Goal: Task Accomplishment & Management: Use online tool/utility

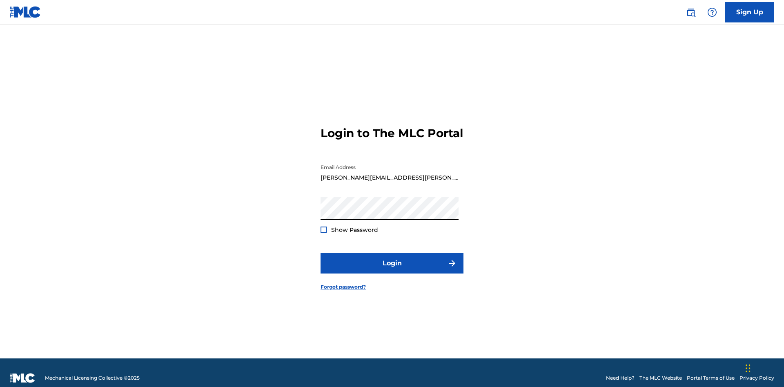
scroll to position [11, 0]
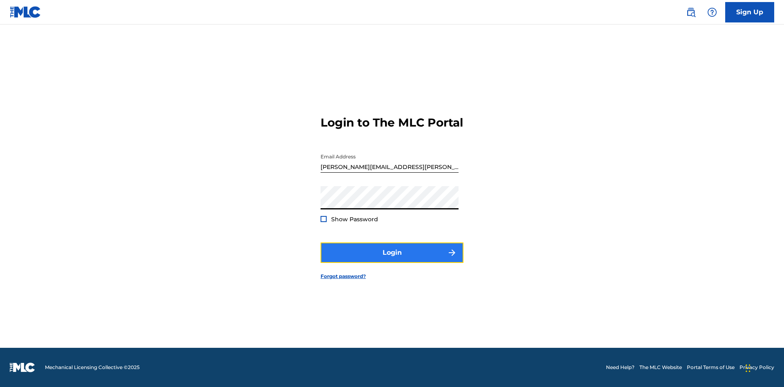
click at [392, 260] on button "Login" at bounding box center [391, 252] width 143 height 20
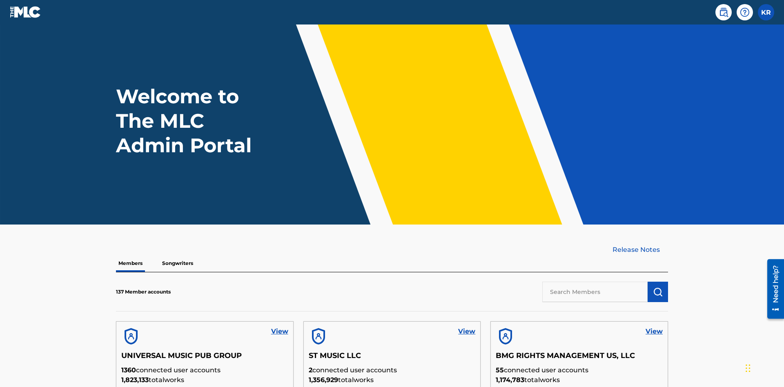
scroll to position [232, 0]
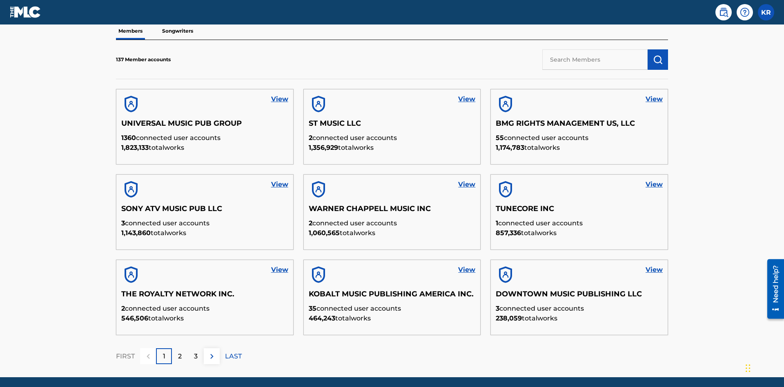
click at [595, 59] on input "text" at bounding box center [594, 59] width 105 height 20
type input "BMG RIGHTS MANAGEMENT US, LLC"
click at [657, 55] on img "submit" at bounding box center [658, 60] width 10 height 10
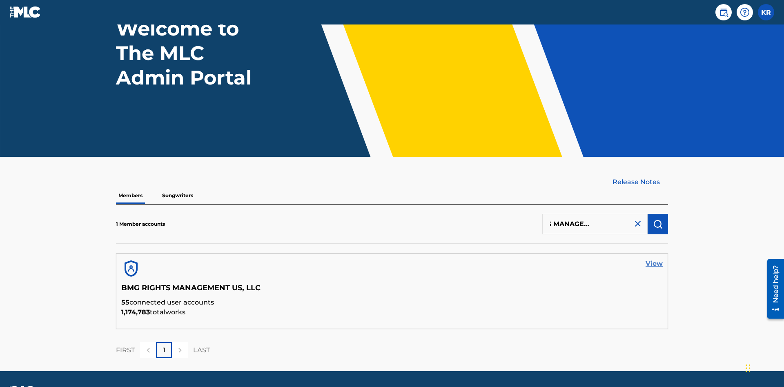
click at [654, 259] on link "View" at bounding box center [653, 264] width 17 height 10
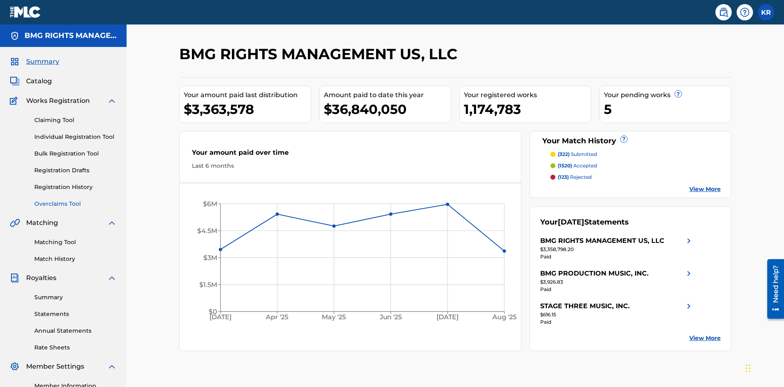
click at [75, 200] on link "Overclaims Tool" at bounding box center [75, 204] width 82 height 9
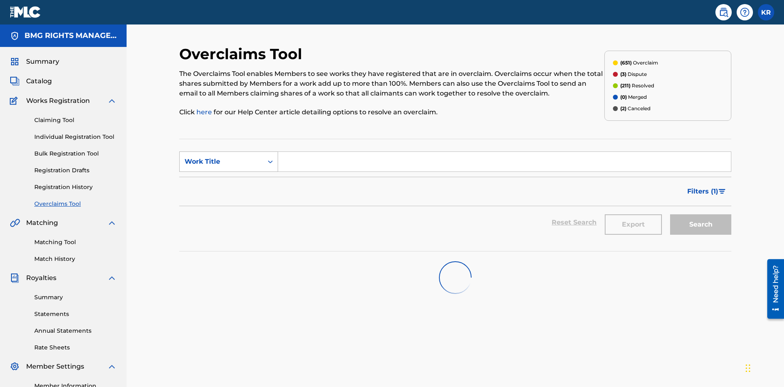
click at [221, 157] on div "Work Title" at bounding box center [220, 162] width 73 height 10
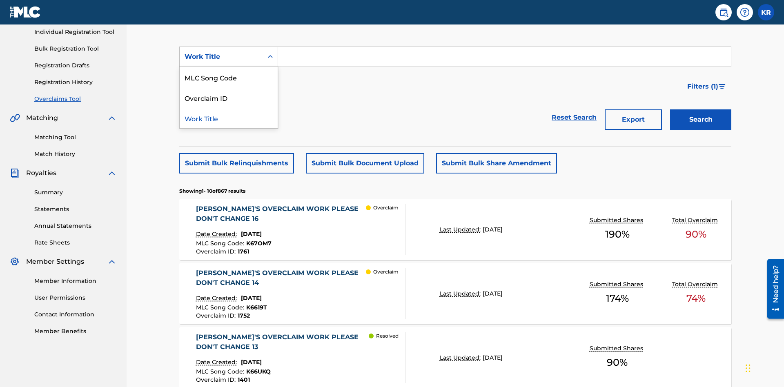
click at [229, 77] on div "MLC Song Code" at bounding box center [229, 77] width 98 height 20
click at [504, 59] on input "Search Form" at bounding box center [504, 57] width 453 height 20
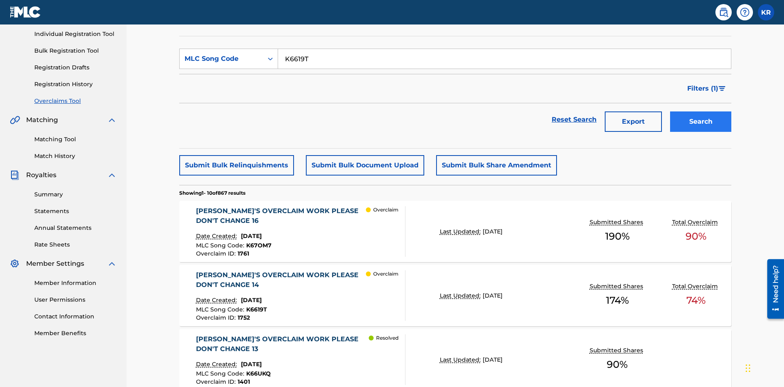
type input "K6619T"
click at [700, 111] on button "Search" at bounding box center [700, 121] width 61 height 20
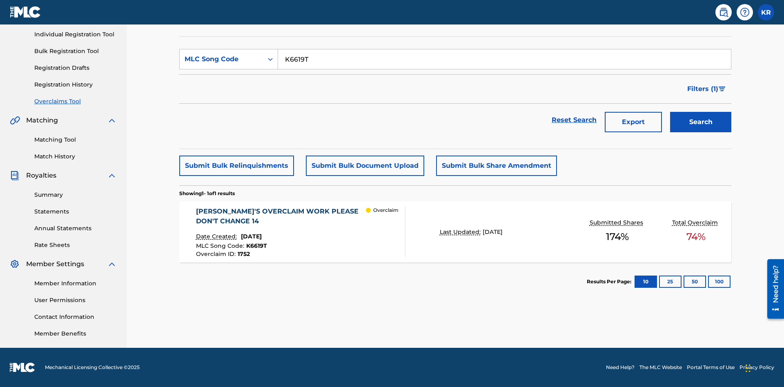
click at [243, 254] on span "1752" at bounding box center [244, 253] width 12 height 7
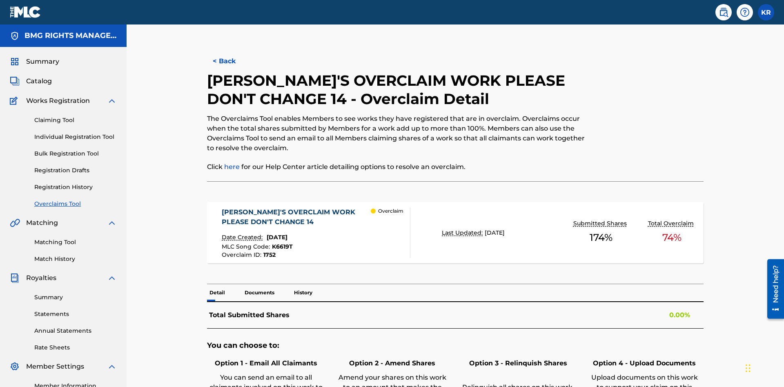
scroll to position [22, 0]
